Goal: Task Accomplishment & Management: Manage account settings

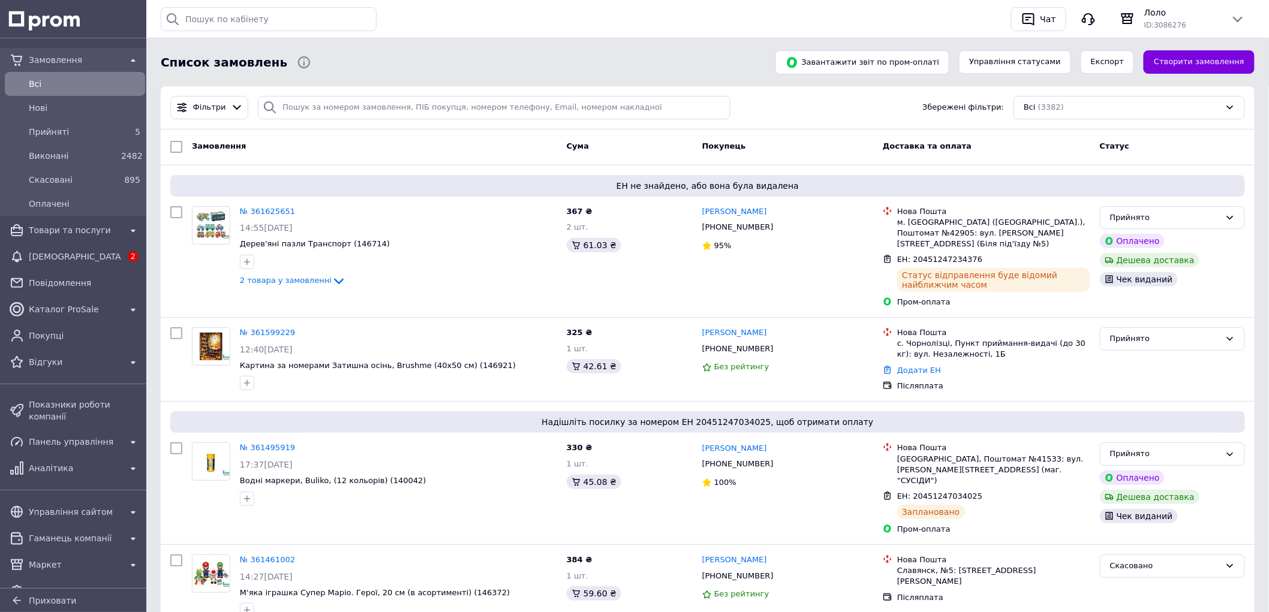
drag, startPoint x: 124, startPoint y: 254, endPoint x: 98, endPoint y: 244, distance: 27.7
click at [126, 254] on div "2" at bounding box center [133, 256] width 14 height 11
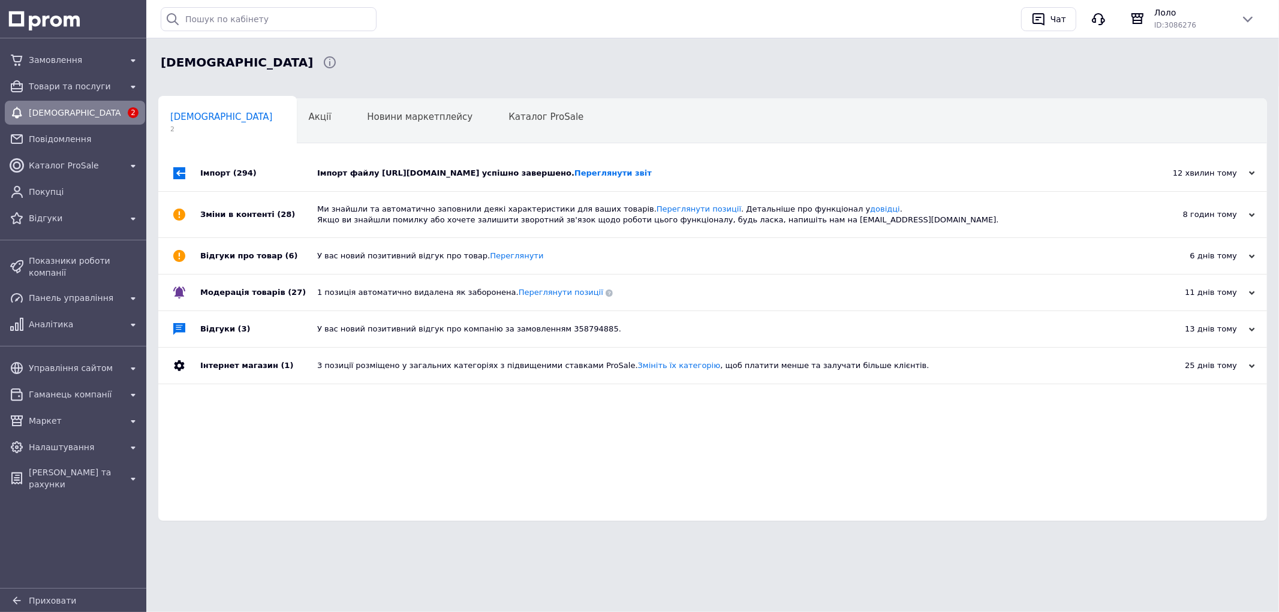
click at [388, 169] on div "Імпорт файлу [URL][DOMAIN_NAME] успішно завершено. Переглянути звіт" at bounding box center [726, 173] width 818 height 11
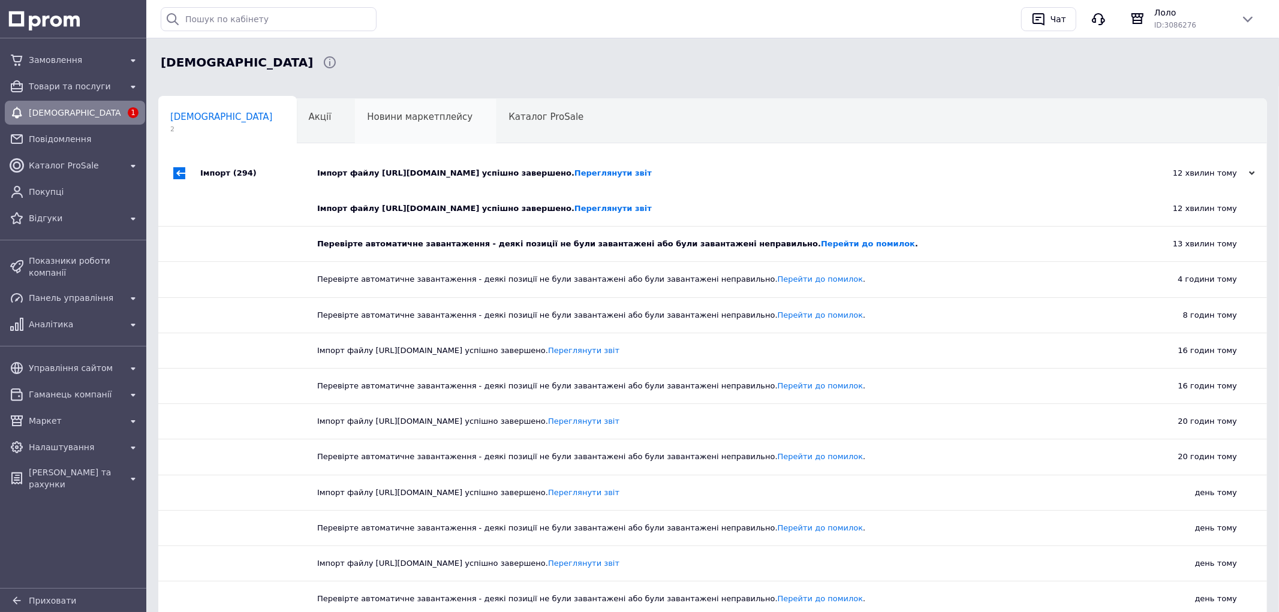
click at [362, 139] on div "Новини маркетплейсу 0" at bounding box center [426, 122] width 142 height 46
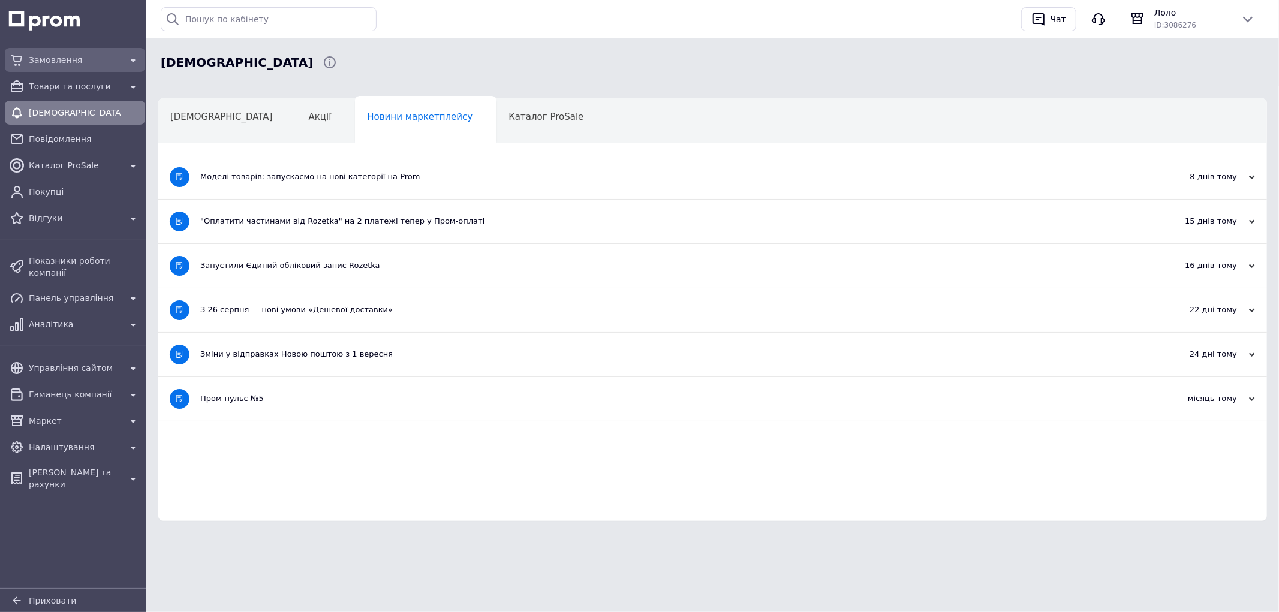
click at [69, 60] on span "Замовлення" at bounding box center [75, 60] width 92 height 12
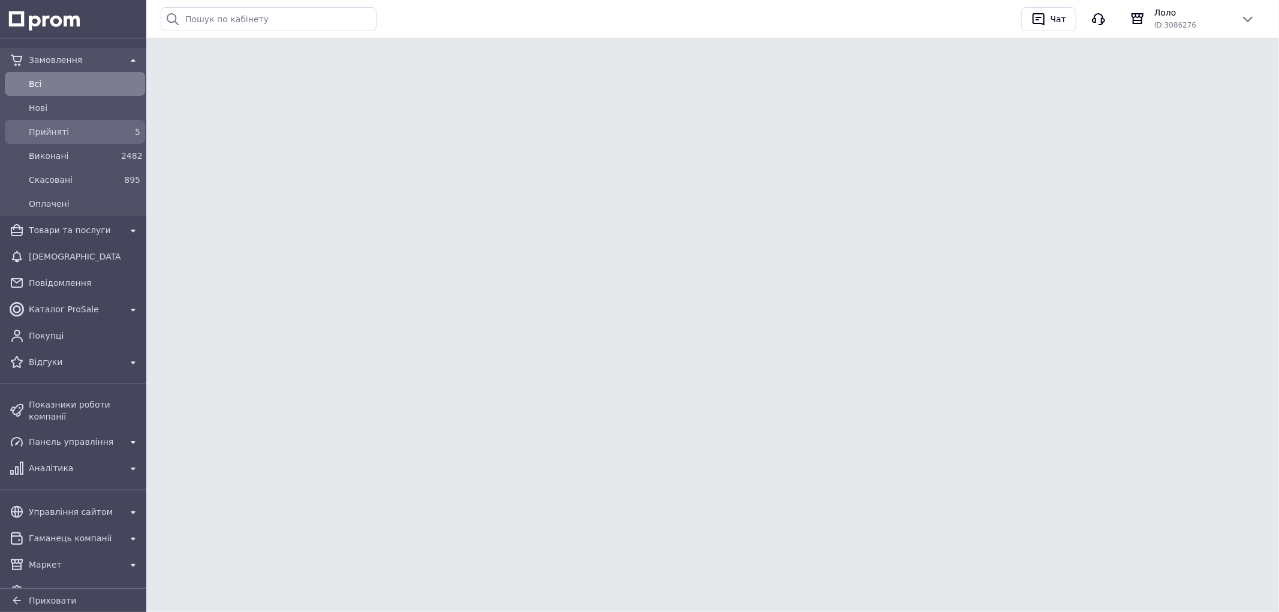
click at [112, 121] on link "Прийняті 5" at bounding box center [75, 132] width 150 height 24
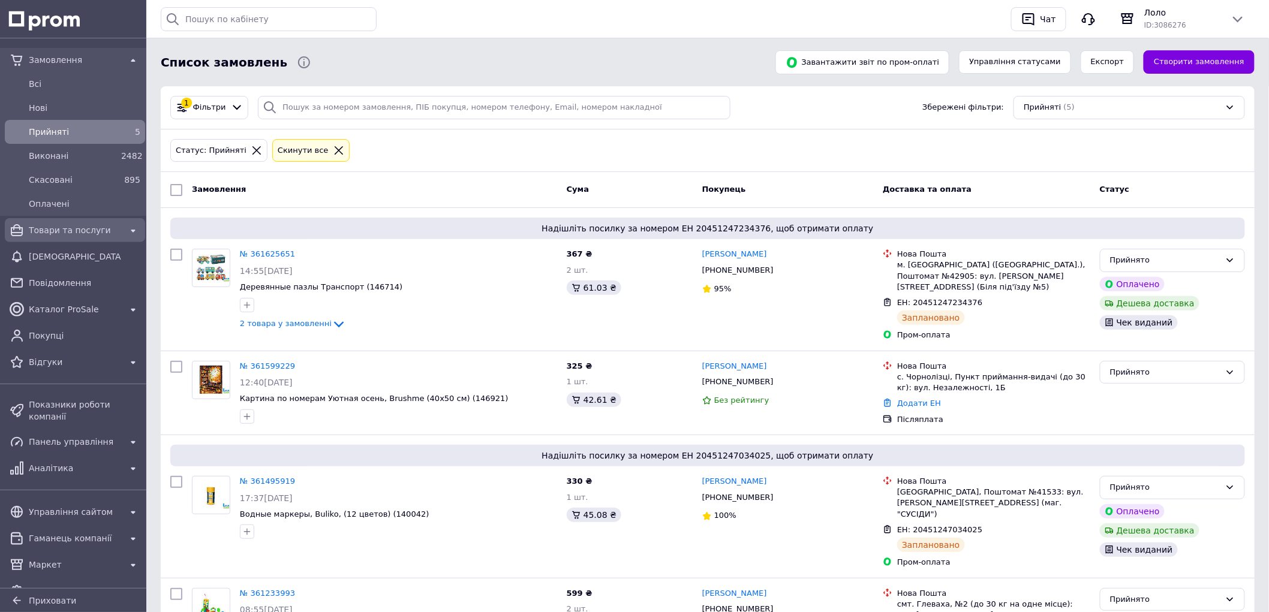
click at [81, 235] on span "Товари та послуги" at bounding box center [75, 230] width 92 height 12
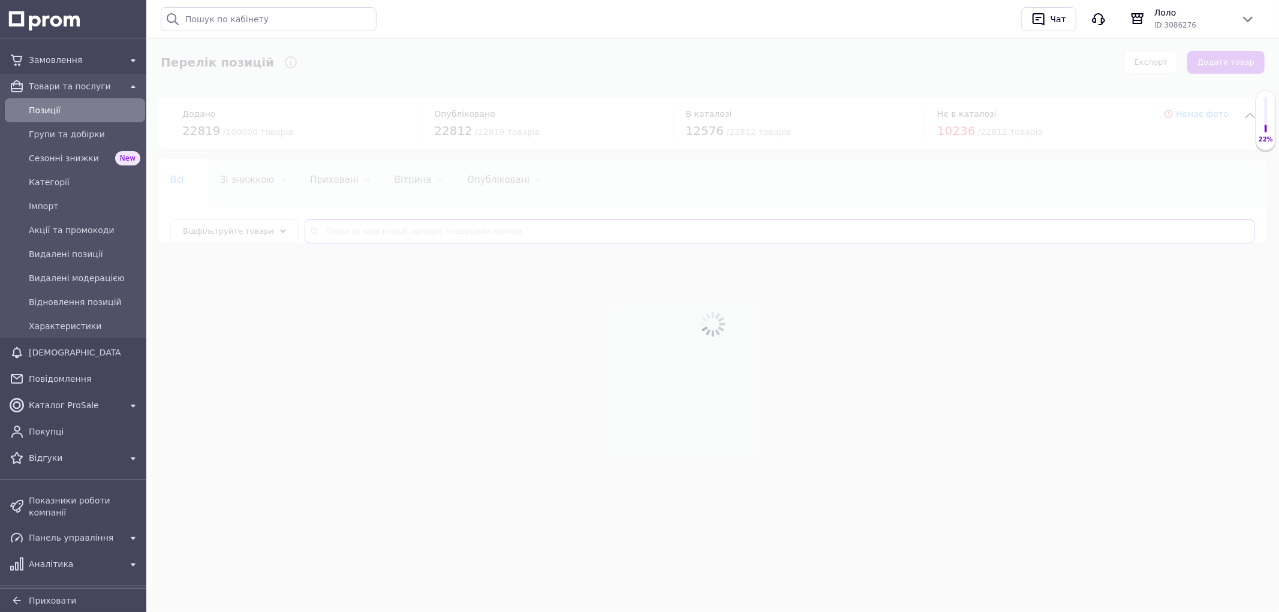
click at [350, 226] on input "text" at bounding box center [780, 232] width 951 height 24
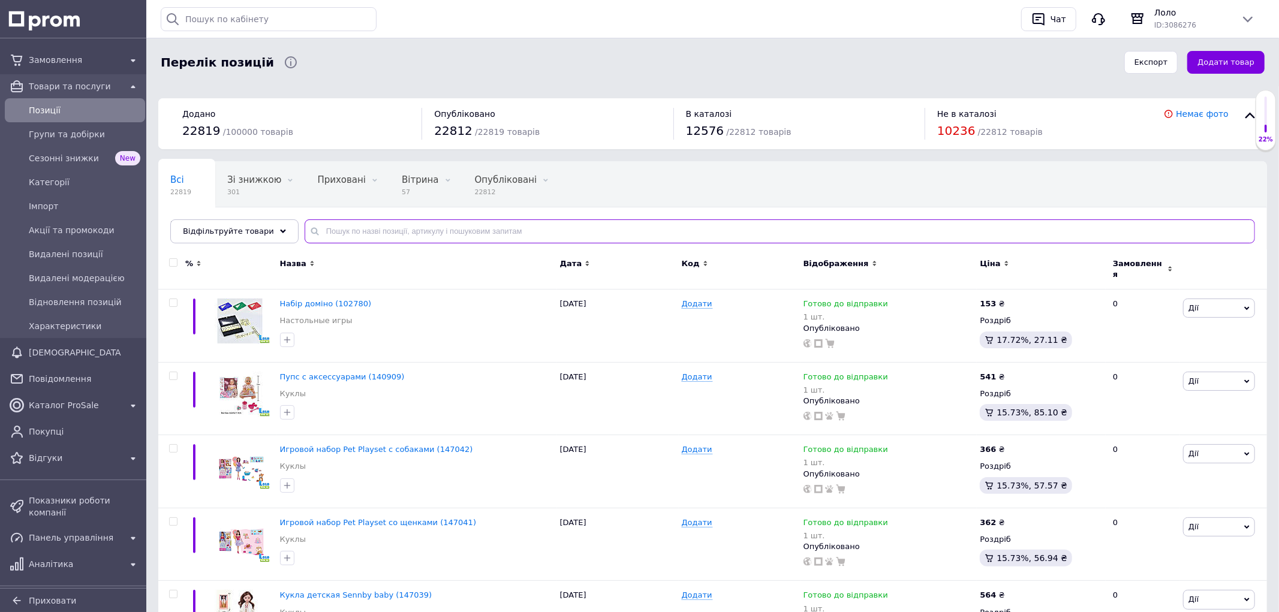
paste input "118857"
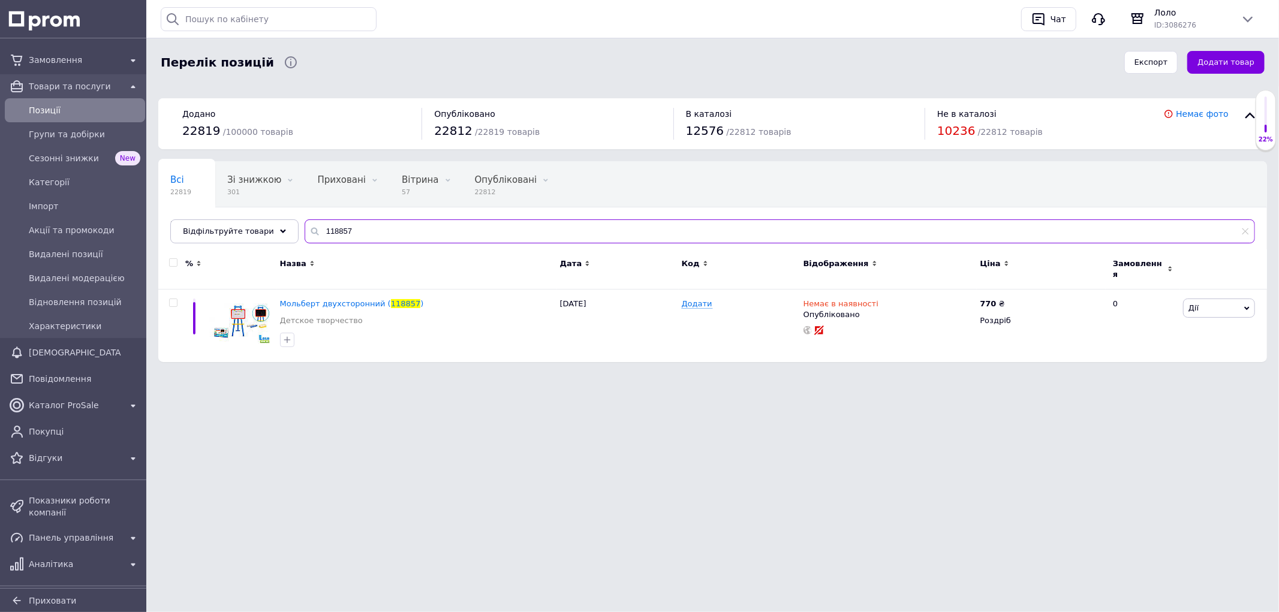
type input "118857"
